Goal: Check status: Check status

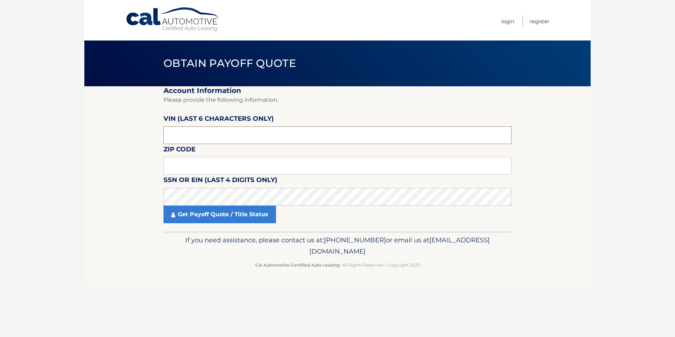
click at [203, 133] on input "text" at bounding box center [338, 135] width 348 height 18
click at [553, 96] on section "Account Information Please provide the following information. VIN (last 6 chara…" at bounding box center [337, 158] width 506 height 145
click at [198, 163] on input "text" at bounding box center [338, 166] width 348 height 18
type input "11040"
click at [190, 132] on input "text" at bounding box center [338, 135] width 348 height 18
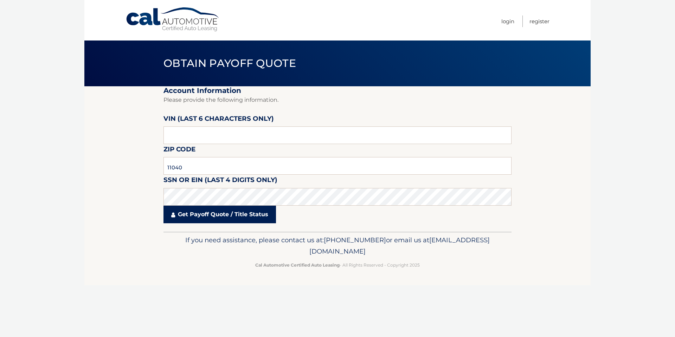
click at [199, 211] on link "Get Payoff Quote / Title Status" at bounding box center [220, 214] width 113 height 18
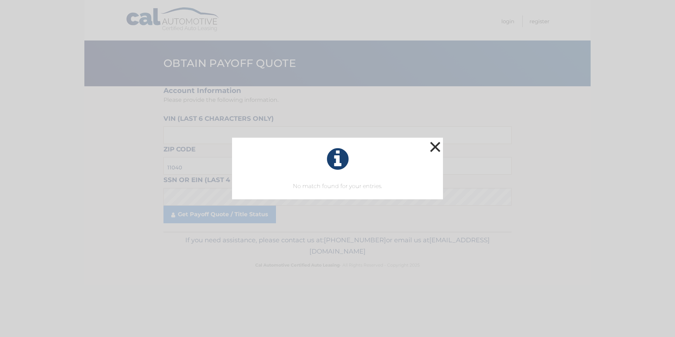
click at [437, 147] on button "×" at bounding box center [435, 147] width 14 height 14
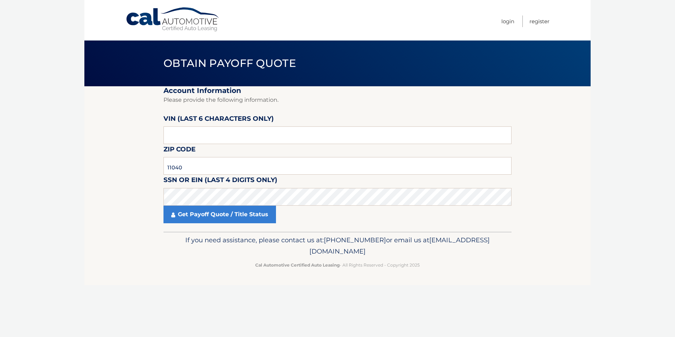
click at [526, 105] on section "Account Information Please provide the following information. VIN (last 6 chara…" at bounding box center [337, 158] width 506 height 145
drag, startPoint x: 195, startPoint y: 139, endPoint x: 155, endPoint y: 140, distance: 40.1
click at [155, 140] on section "Account Information Please provide the following information. VIN (last 6 chara…" at bounding box center [337, 158] width 506 height 145
type input "710011"
click at [218, 213] on link "Get Payoff Quote / Title Status" at bounding box center [220, 214] width 113 height 18
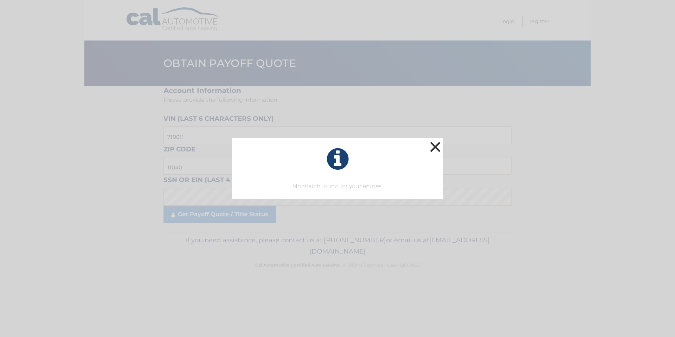
click at [435, 144] on button "×" at bounding box center [435, 147] width 14 height 14
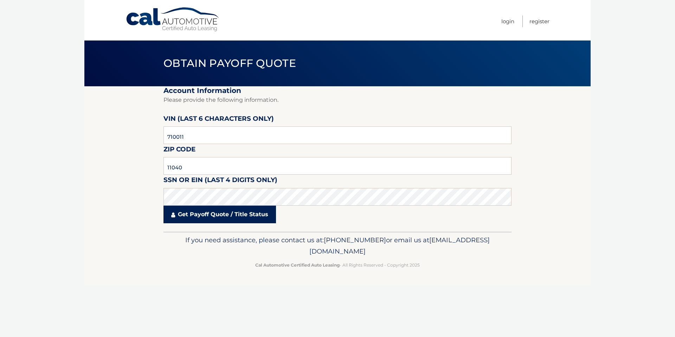
click at [206, 213] on link "Get Payoff Quote / Title Status" at bounding box center [220, 214] width 113 height 18
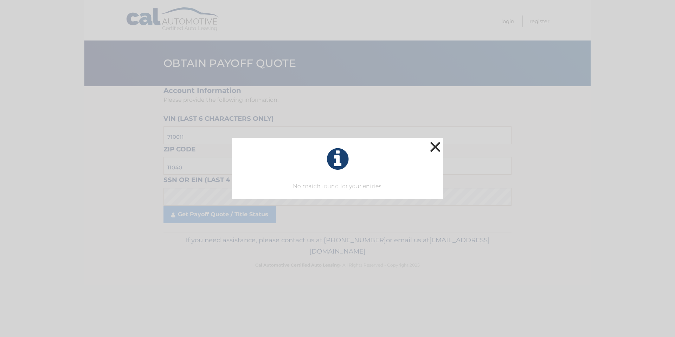
click at [438, 148] on button "×" at bounding box center [435, 147] width 14 height 14
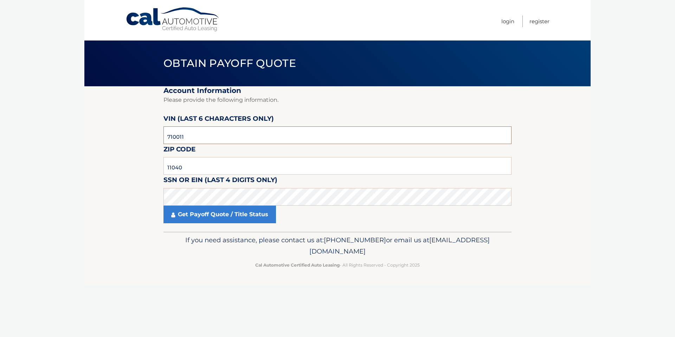
click at [193, 134] on input "710011" at bounding box center [338, 135] width 348 height 18
drag, startPoint x: 197, startPoint y: 132, endPoint x: 158, endPoint y: 134, distance: 39.8
click at [158, 134] on section "Account Information Please provide the following information. VIN (last 6 chara…" at bounding box center [337, 158] width 506 height 145
drag, startPoint x: 192, startPoint y: 166, endPoint x: 113, endPoint y: 164, distance: 79.5
click at [113, 164] on section "Account Information Please provide the following information. VIN (last 6 chara…" at bounding box center [337, 158] width 506 height 145
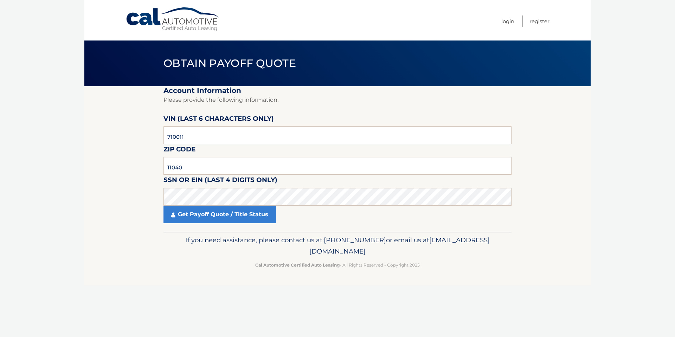
click at [561, 45] on div "Obtain Payoff Quote" at bounding box center [337, 63] width 506 height 46
click at [143, 196] on section "Account Information Please provide the following information. VIN (last 6 chara…" at bounding box center [337, 158] width 506 height 145
click at [210, 217] on link "Get Payoff Quote / Title Status" at bounding box center [220, 214] width 113 height 18
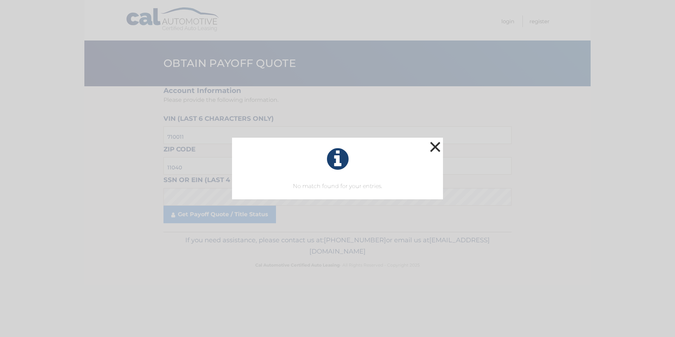
click at [434, 147] on button "×" at bounding box center [435, 147] width 14 height 14
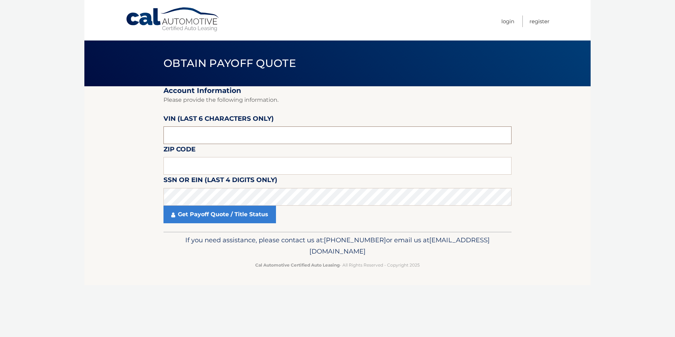
click at [226, 139] on input "text" at bounding box center [338, 135] width 348 height 18
click at [205, 169] on input "text" at bounding box center [338, 166] width 348 height 18
type input "11040"
click at [219, 211] on link "Get Payoff Quote / Title Status" at bounding box center [220, 214] width 113 height 18
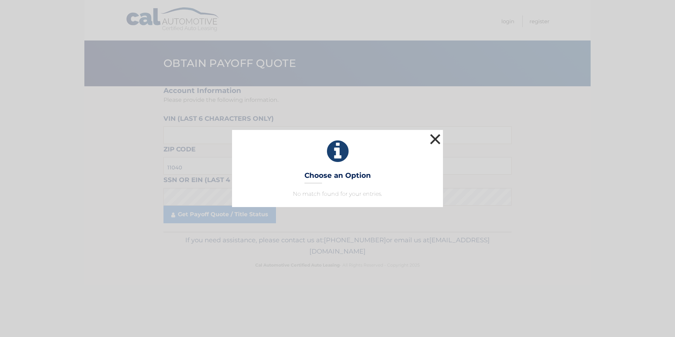
click at [434, 138] on button "×" at bounding box center [435, 139] width 14 height 14
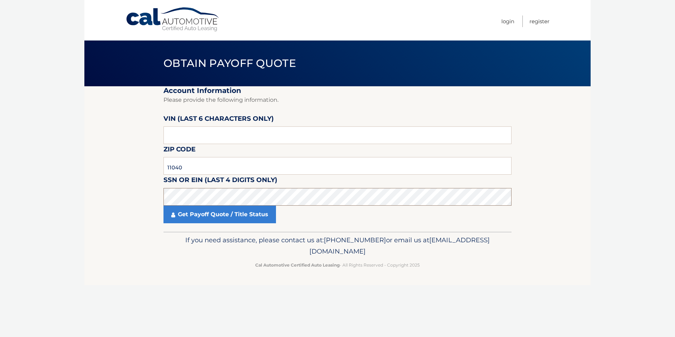
click at [130, 183] on section "Account Information Please provide the following information. VIN (last 6 chara…" at bounding box center [337, 158] width 506 height 145
click at [236, 216] on link "Get Payoff Quote / Title Status" at bounding box center [220, 214] width 113 height 18
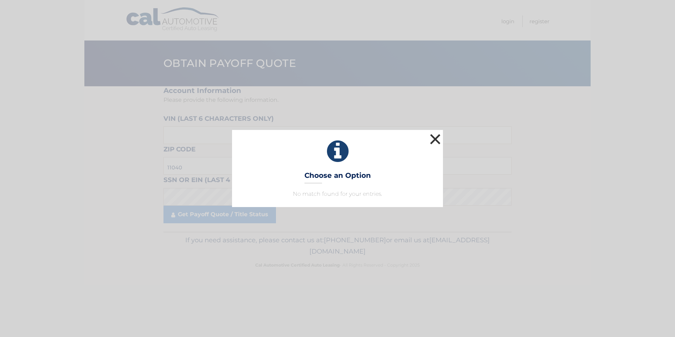
click at [435, 138] on button "×" at bounding box center [435, 139] width 14 height 14
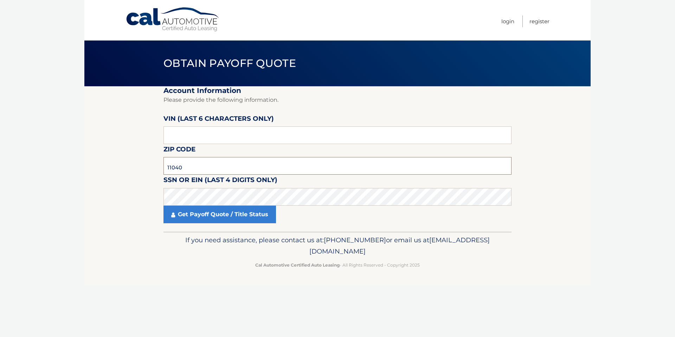
click at [190, 165] on input "11040" at bounding box center [338, 166] width 348 height 18
click at [132, 200] on section "Account Information Please provide the following information. VIN (last 6 chara…" at bounding box center [337, 158] width 506 height 145
click at [216, 213] on link "Get Payoff Quote / Title Status" at bounding box center [220, 214] width 113 height 18
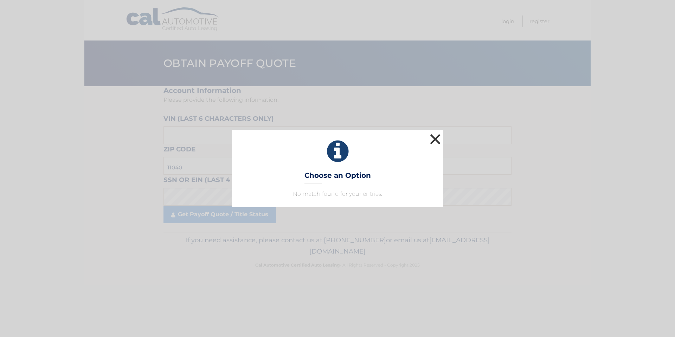
click at [436, 138] on button "×" at bounding box center [435, 139] width 14 height 14
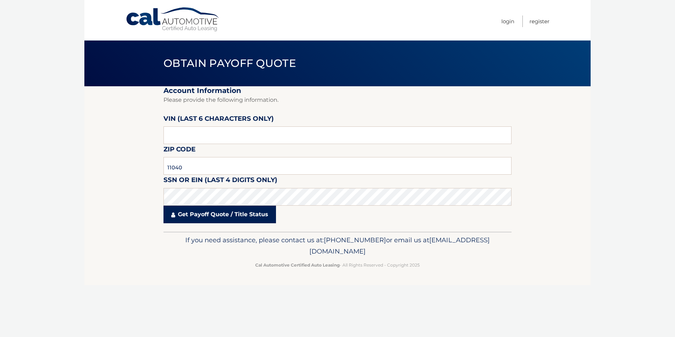
click at [226, 217] on link "Get Payoff Quote / Title Status" at bounding box center [220, 214] width 113 height 18
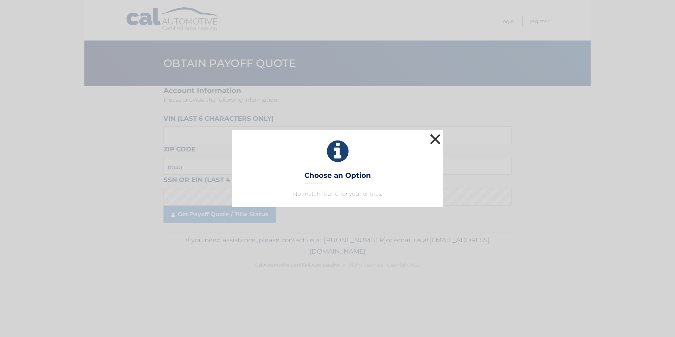
click at [433, 140] on button "×" at bounding box center [435, 139] width 14 height 14
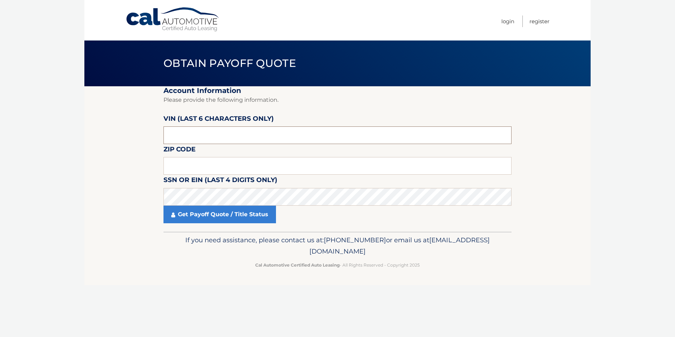
click at [173, 132] on input "text" at bounding box center [338, 135] width 348 height 18
type input "710011"
type input "11040"
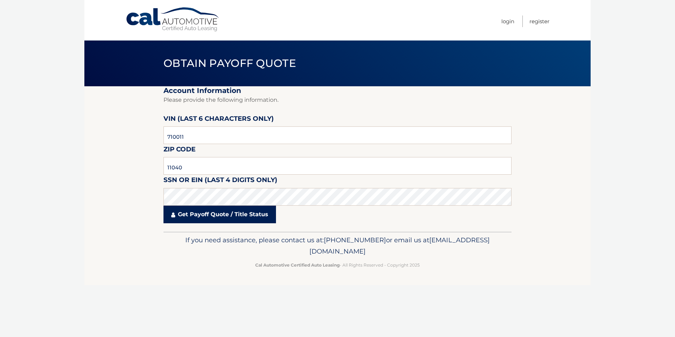
click at [259, 213] on link "Get Payoff Quote / Title Status" at bounding box center [220, 214] width 113 height 18
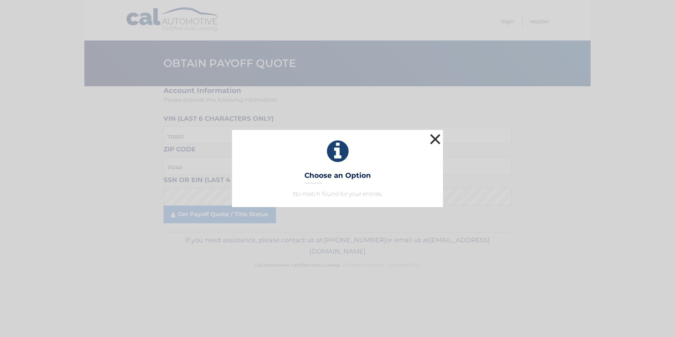
click at [436, 143] on button "×" at bounding box center [435, 139] width 14 height 14
